Goal: Obtain resource: Download file/media

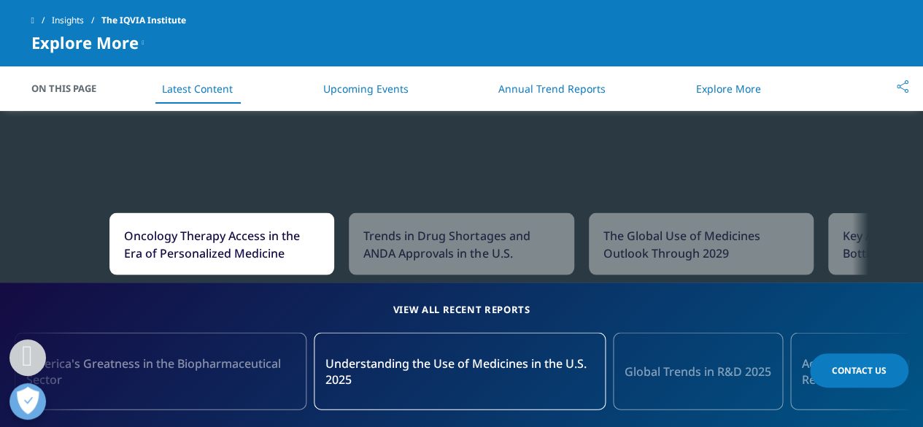
scroll to position [1395, 0]
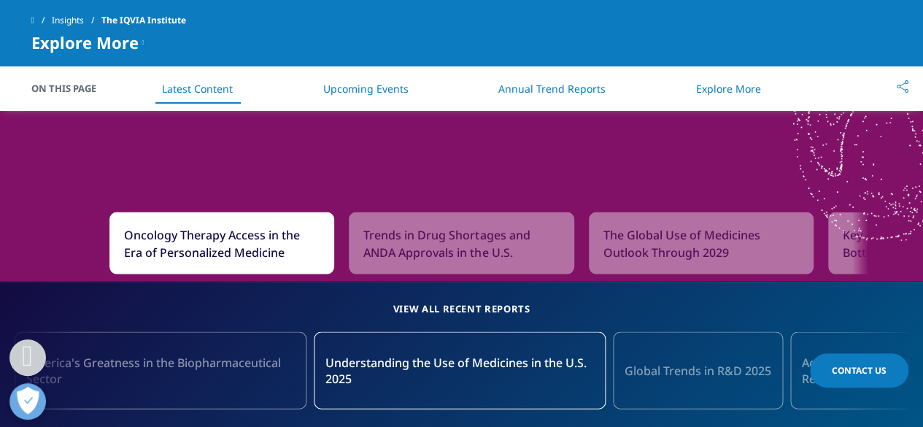
click at [457, 218] on div "Trends in Drug Shortages and ANDA Approvals in the U.S." at bounding box center [461, 243] width 225 height 62
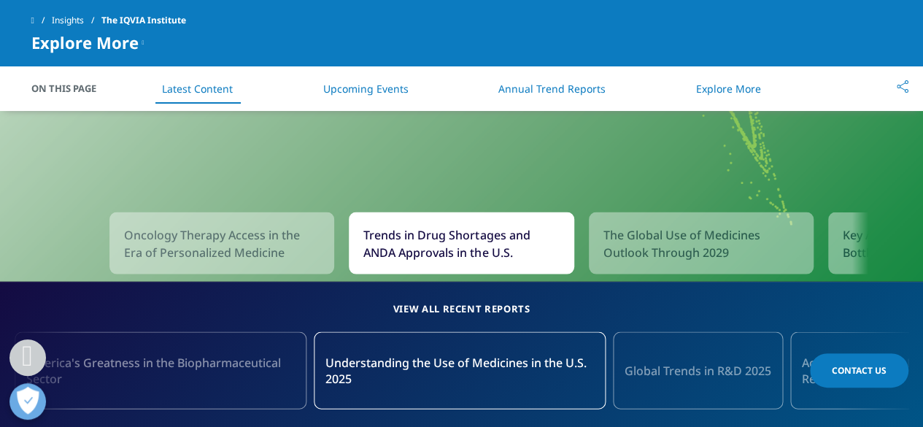
click at [663, 233] on span "The Global Use of Medicines Outlook Through 2029" at bounding box center [702, 243] width 196 height 35
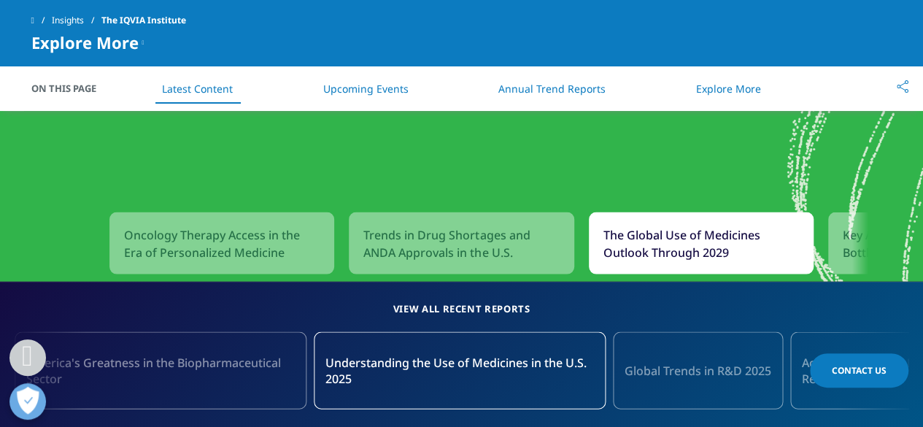
scroll to position [1163, 0]
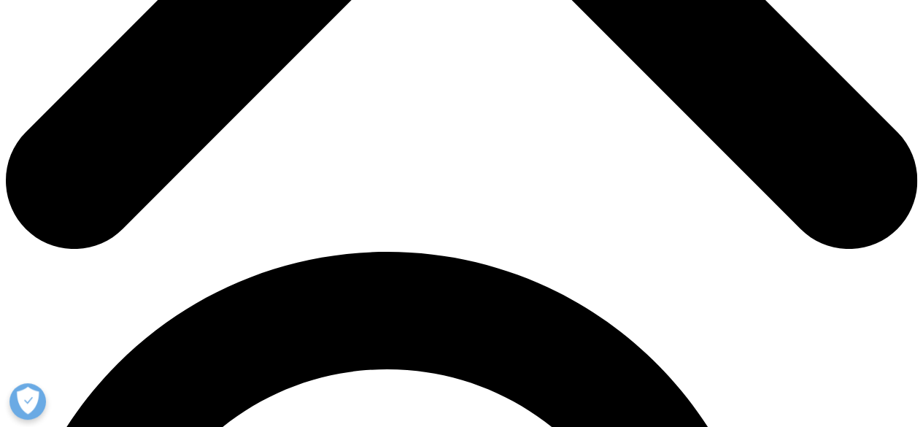
scroll to position [727, 0]
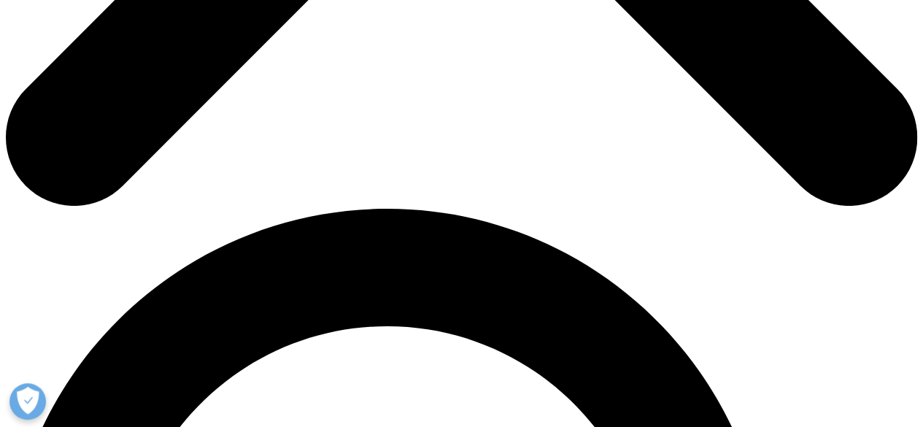
type input "Raghav"
type input "Rathi"
type input "raghav.rathi@cii.in"
type input "EO"
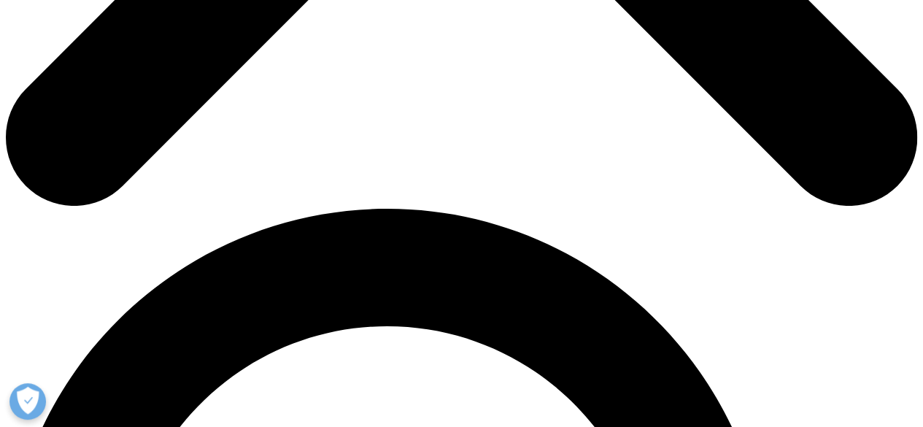
type input "CII"
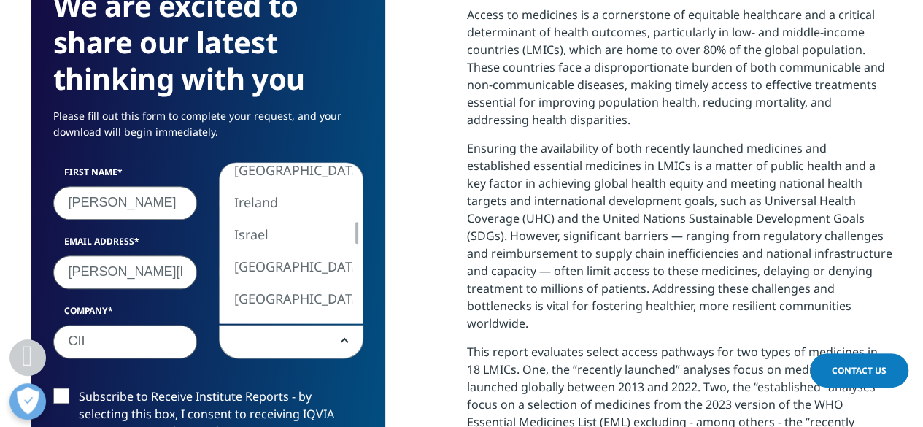
select select "India"
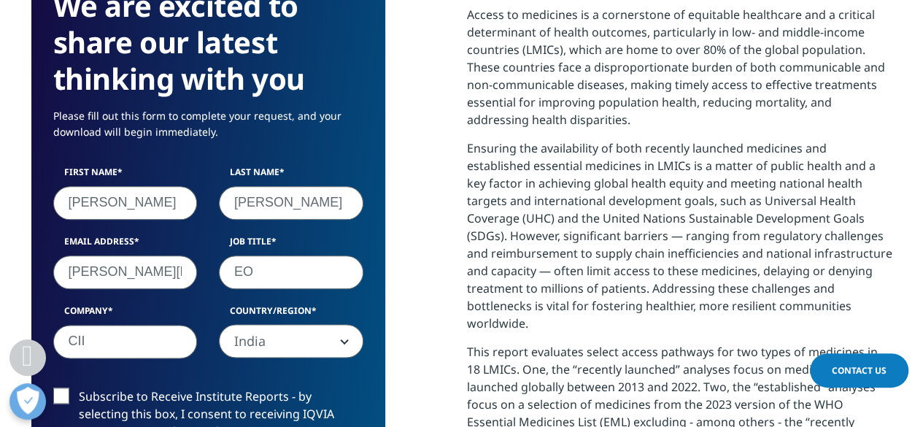
scroll to position [890, 0]
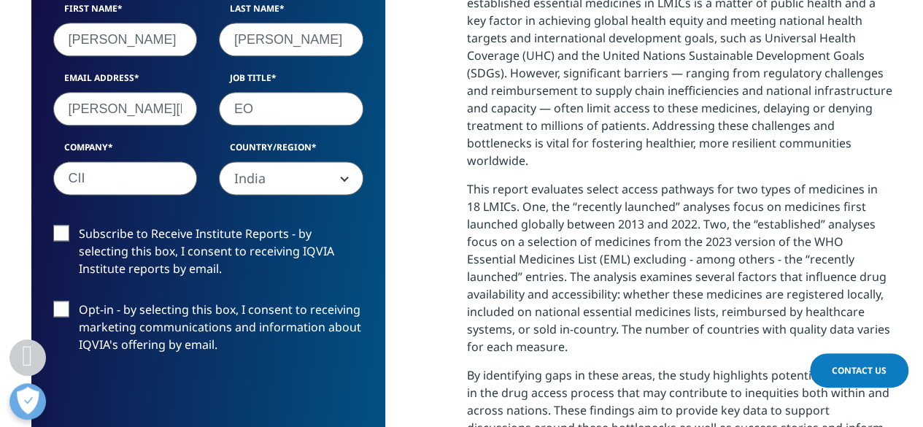
click at [66, 234] on label "Subscribe to Receive Institute Reports - by selecting this box, I consent to re…" at bounding box center [208, 255] width 310 height 61
click at [79, 225] on input "Subscribe to Receive Institute Reports - by selecting this box, I consent to re…" at bounding box center [79, 225] width 0 height 0
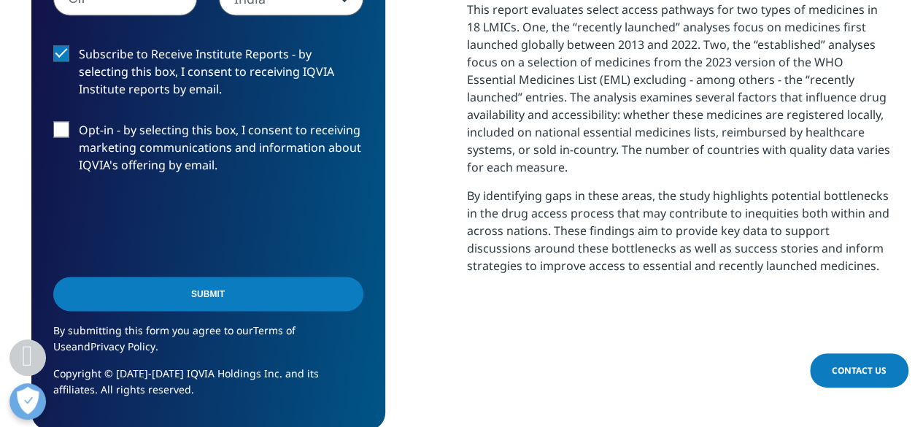
scroll to position [1070, 0]
click at [227, 291] on input "Submit" at bounding box center [208, 293] width 310 height 34
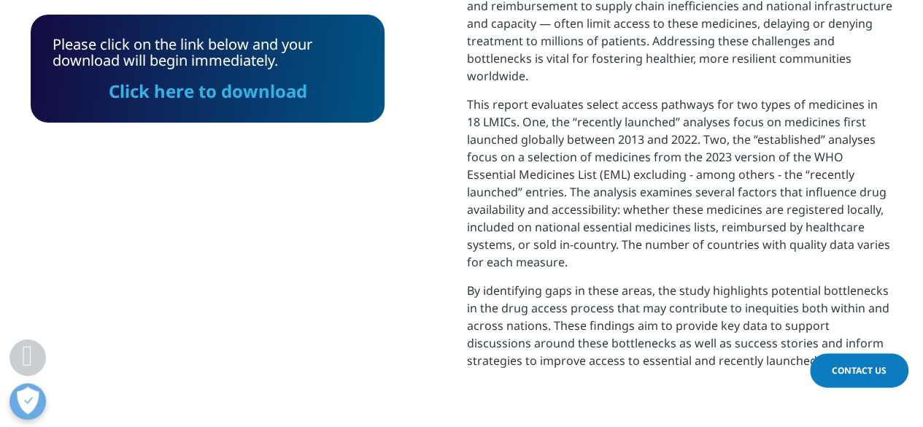
scroll to position [974, 0]
click at [225, 98] on link "Click here to download" at bounding box center [208, 91] width 199 height 24
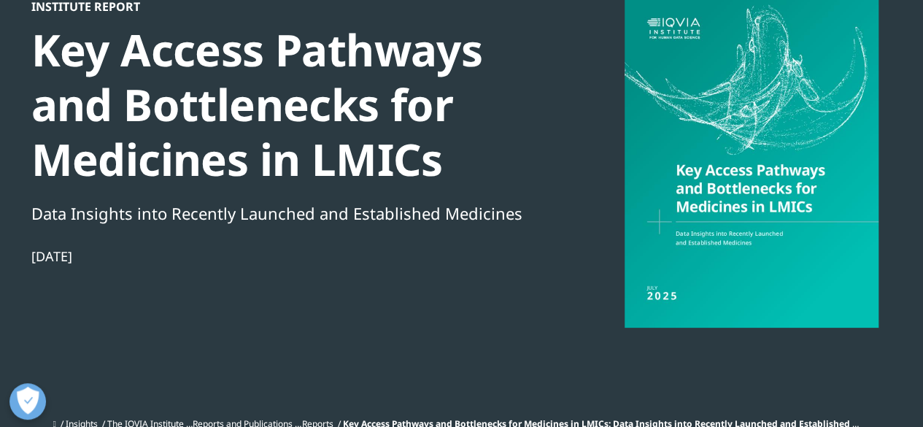
scroll to position [0, 0]
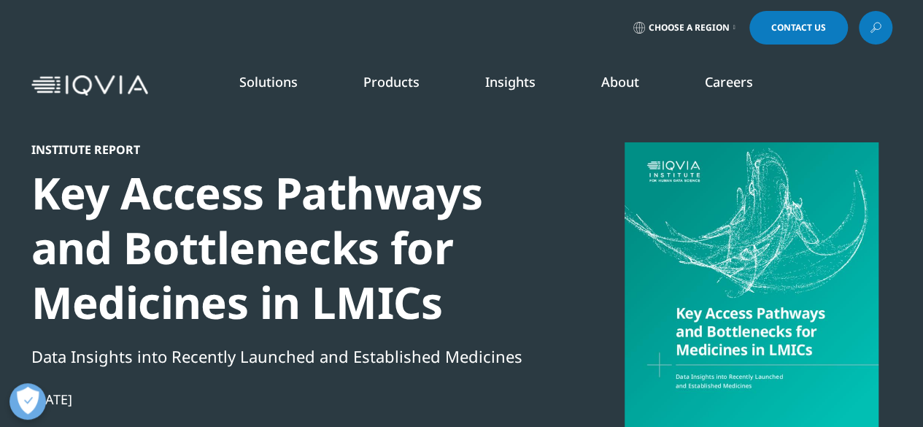
click at [116, 88] on img at bounding box center [89, 85] width 117 height 21
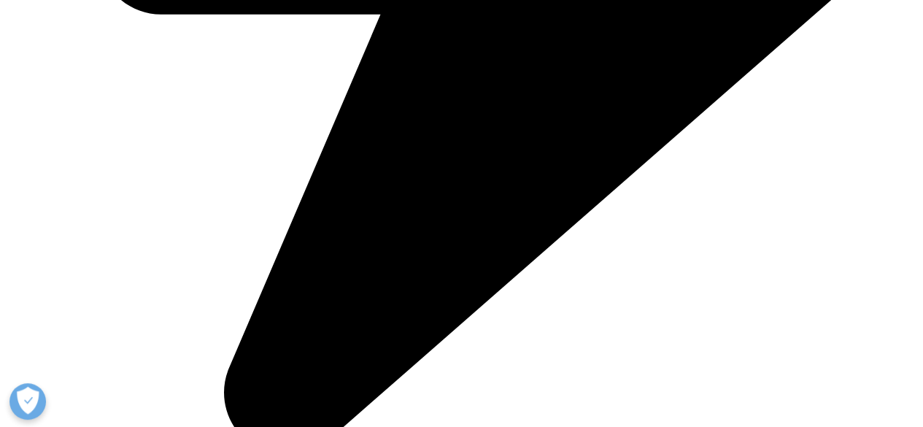
scroll to position [1879, 0]
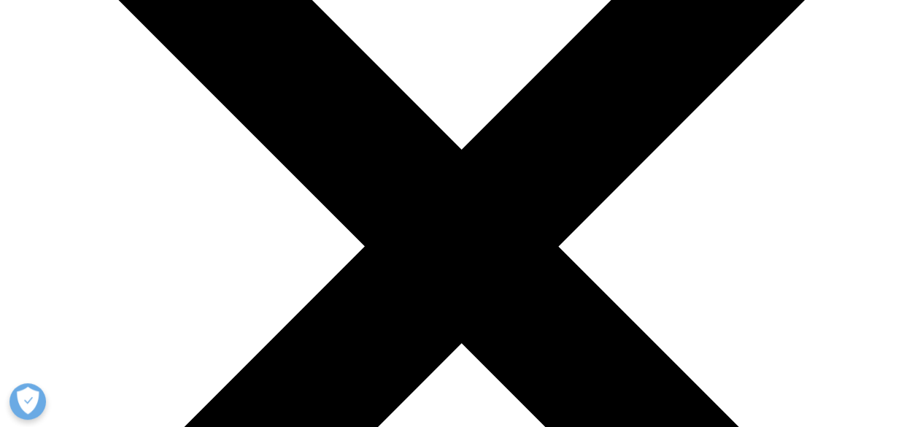
scroll to position [467, 0]
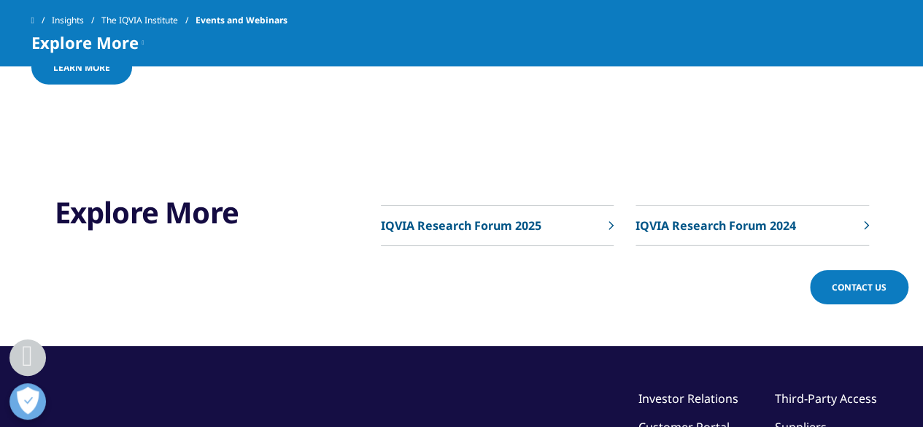
scroll to position [2032, 0]
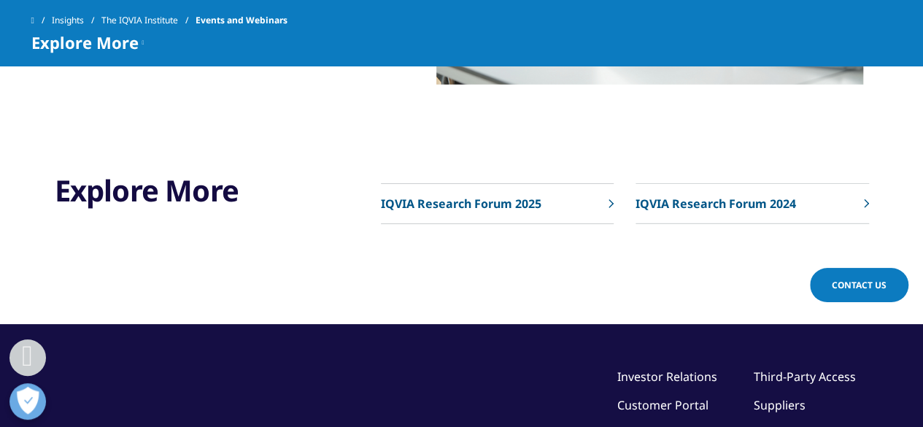
click at [539, 184] on link "IQVIA Research Forum 2025" at bounding box center [497, 204] width 233 height 40
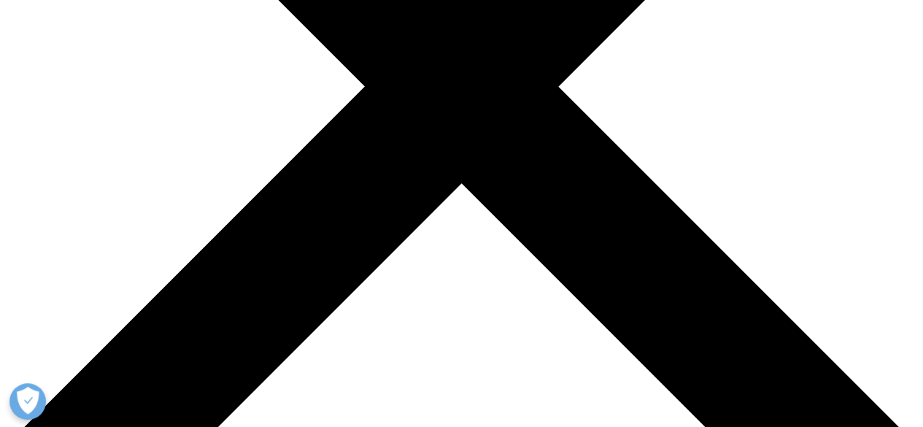
scroll to position [136, 0]
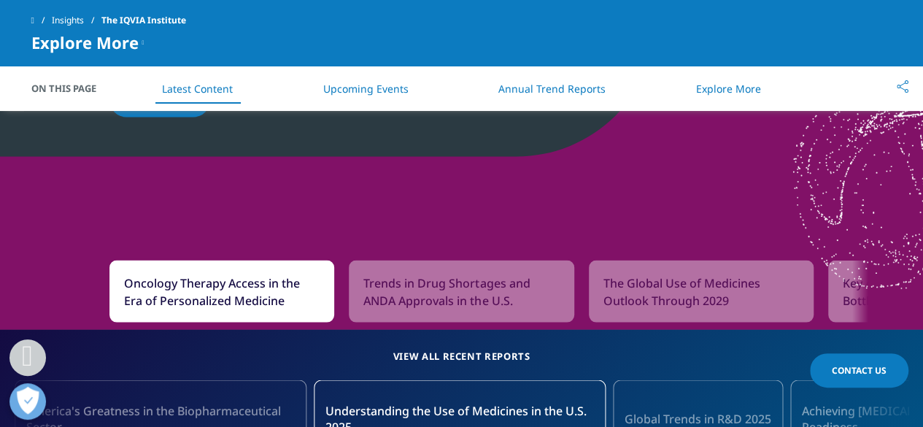
click at [845, 290] on span "Key Access Pathways and Bottlenecks for Medicines in LMICs" at bounding box center [941, 291] width 196 height 35
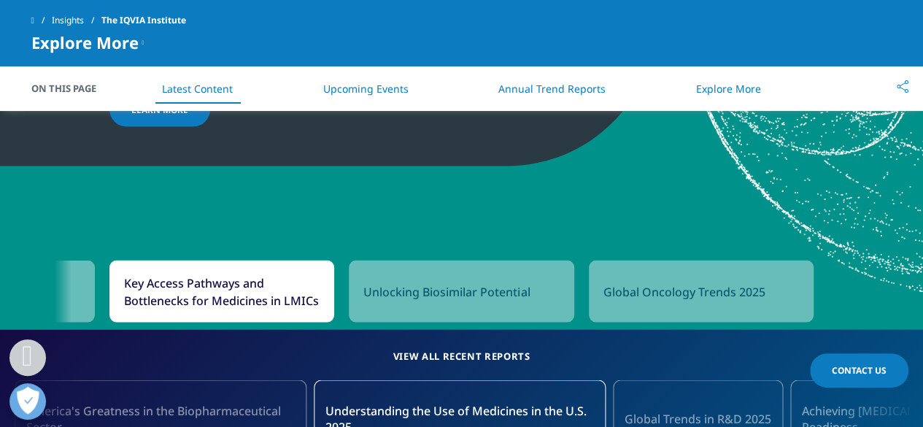
click at [454, 305] on div "Unlocking Biosimilar Potential" at bounding box center [461, 291] width 225 height 62
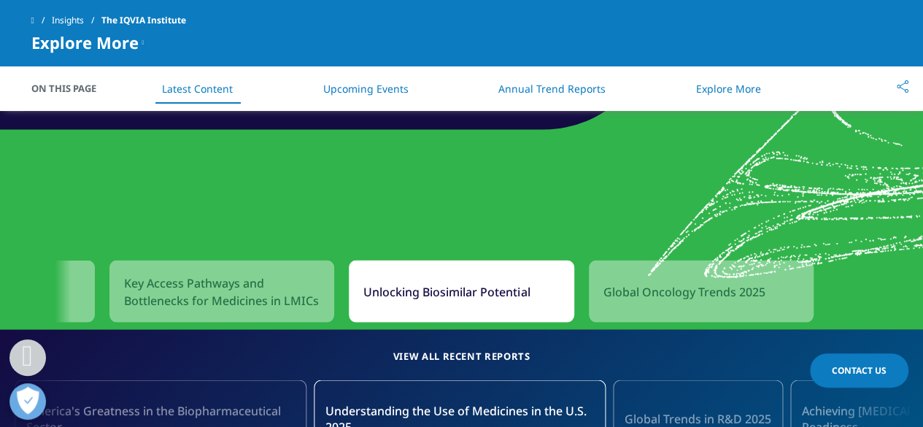
click at [647, 290] on span "Global Oncology Trends 2025" at bounding box center [685, 291] width 162 height 18
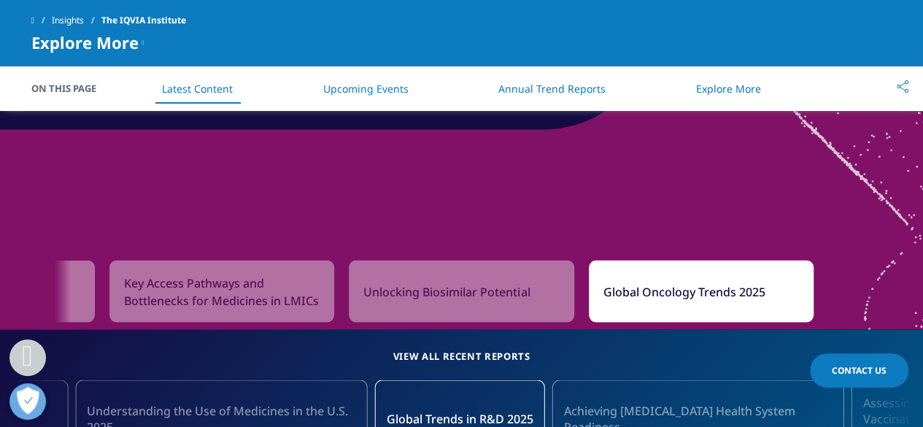
click at [498, 287] on span "Unlocking Biosimilar Potential" at bounding box center [446, 291] width 166 height 18
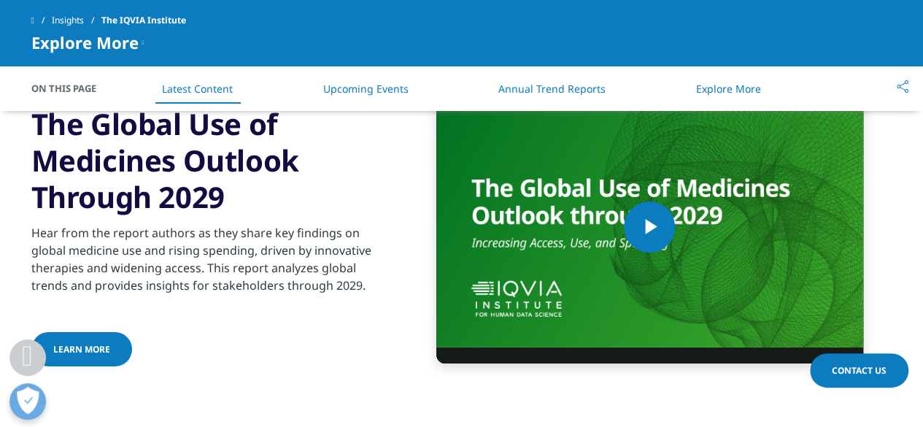
scroll to position [2708, 0]
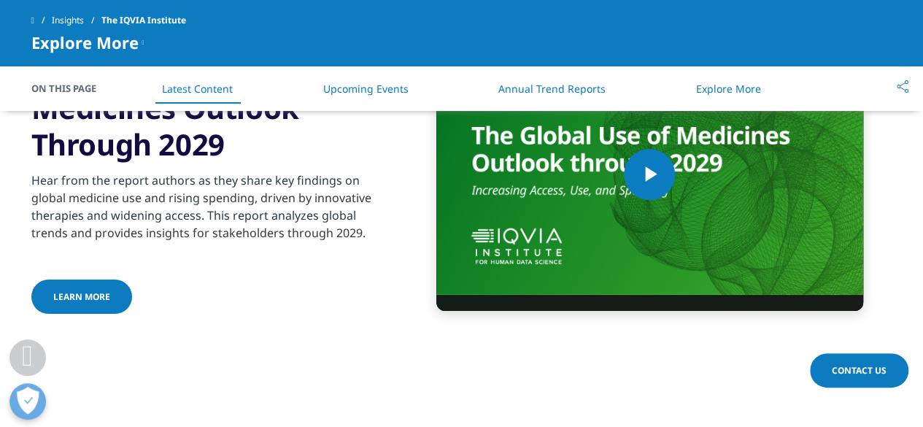
click at [353, 90] on link "Upcoming Events" at bounding box center [365, 89] width 85 height 14
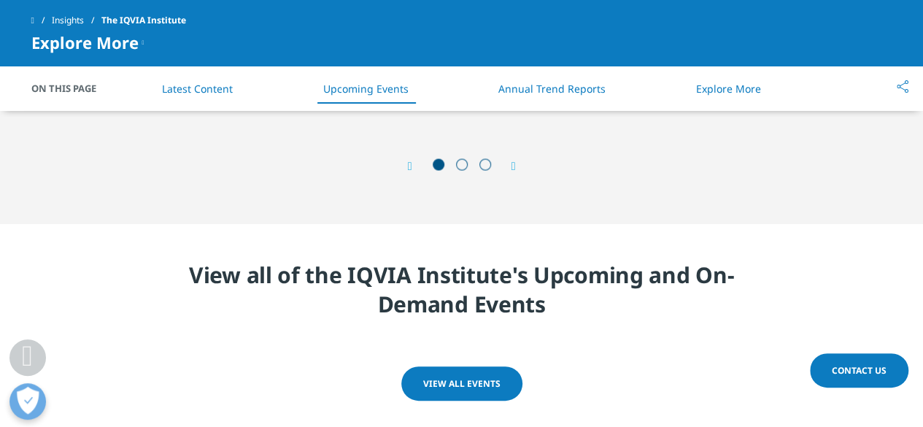
scroll to position [4152, 0]
